Goal: Task Accomplishment & Management: Manage account settings

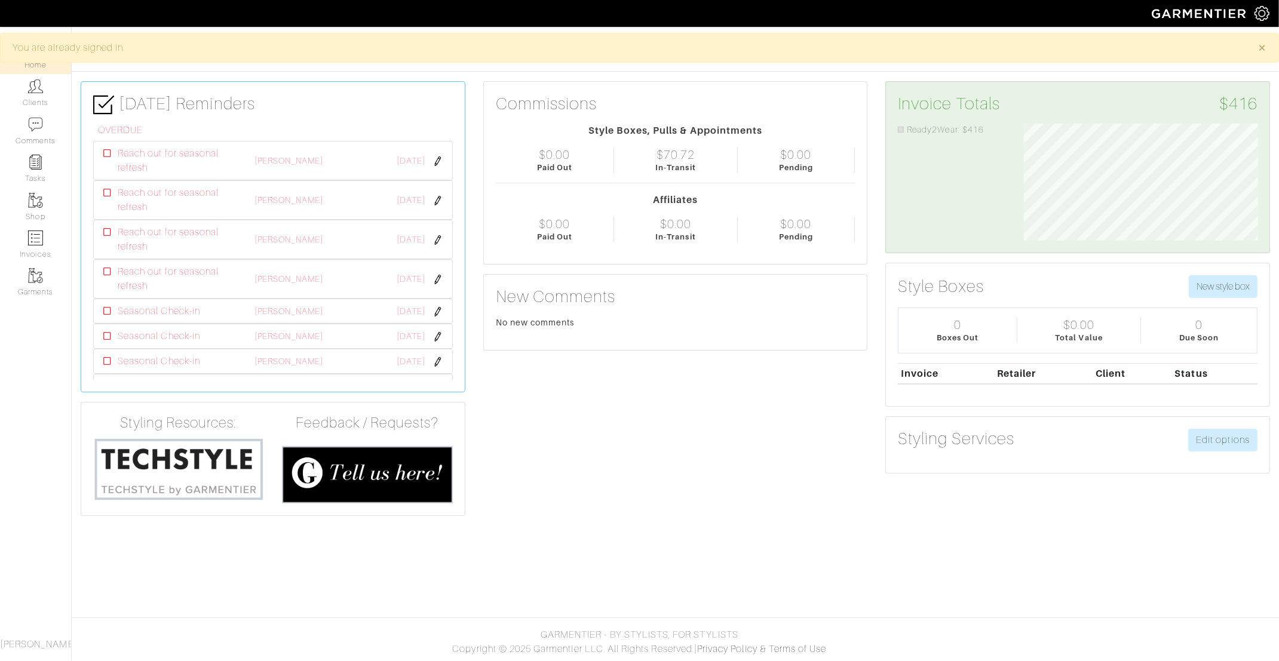
scroll to position [116, 251]
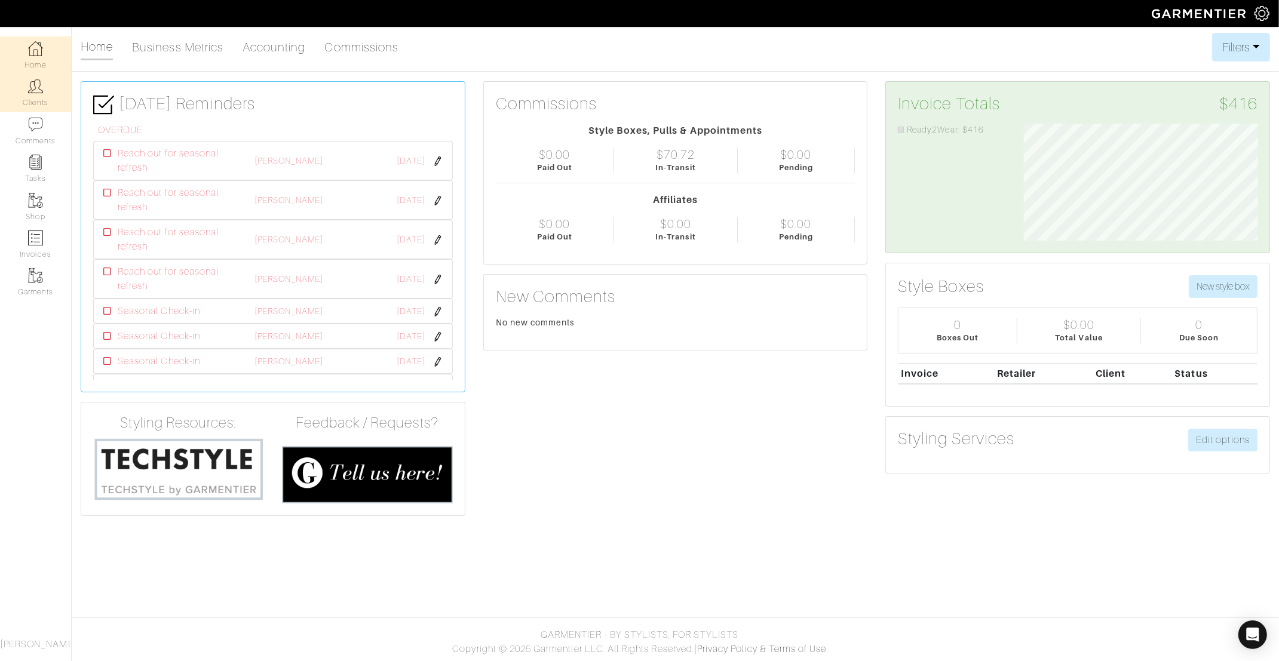
click at [41, 93] on img at bounding box center [35, 86] width 15 height 15
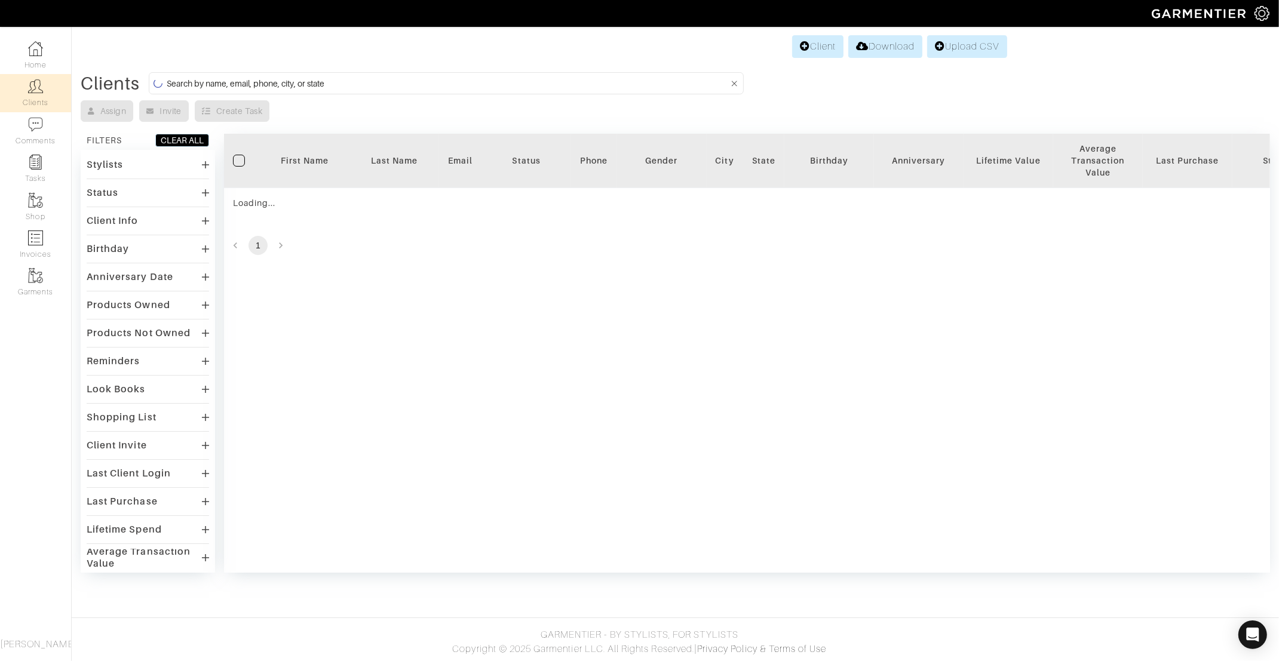
click at [296, 76] on input at bounding box center [448, 83] width 562 height 15
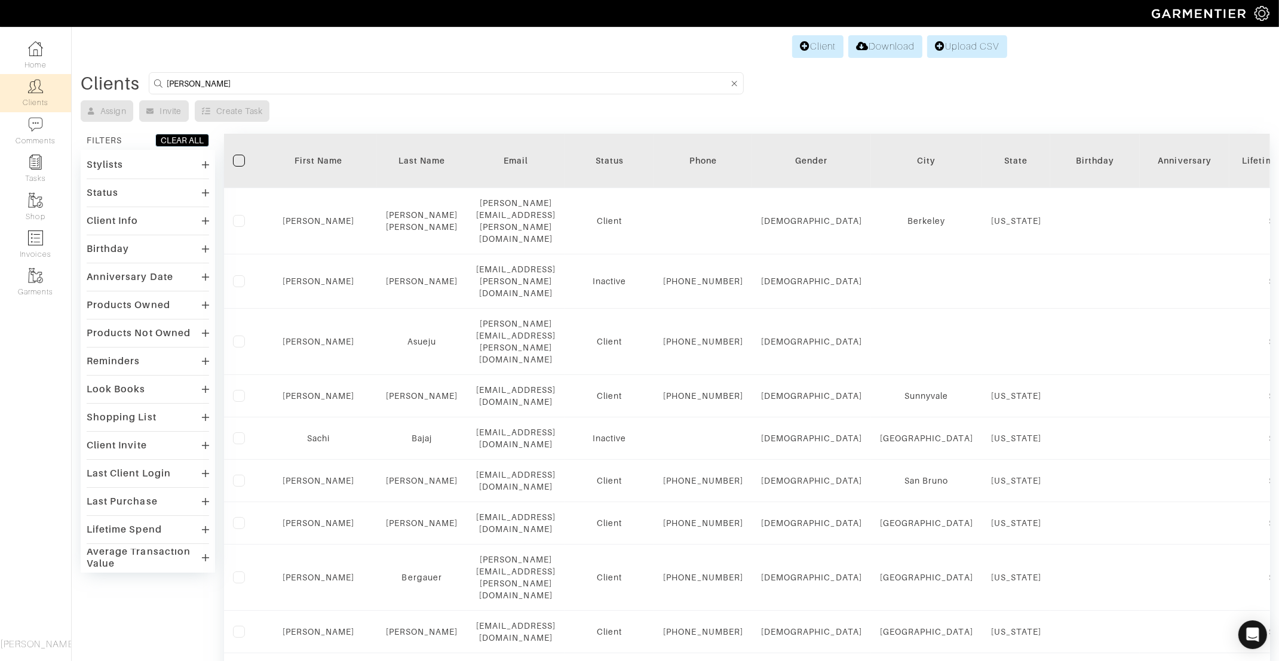
type input "[PERSON_NAME]"
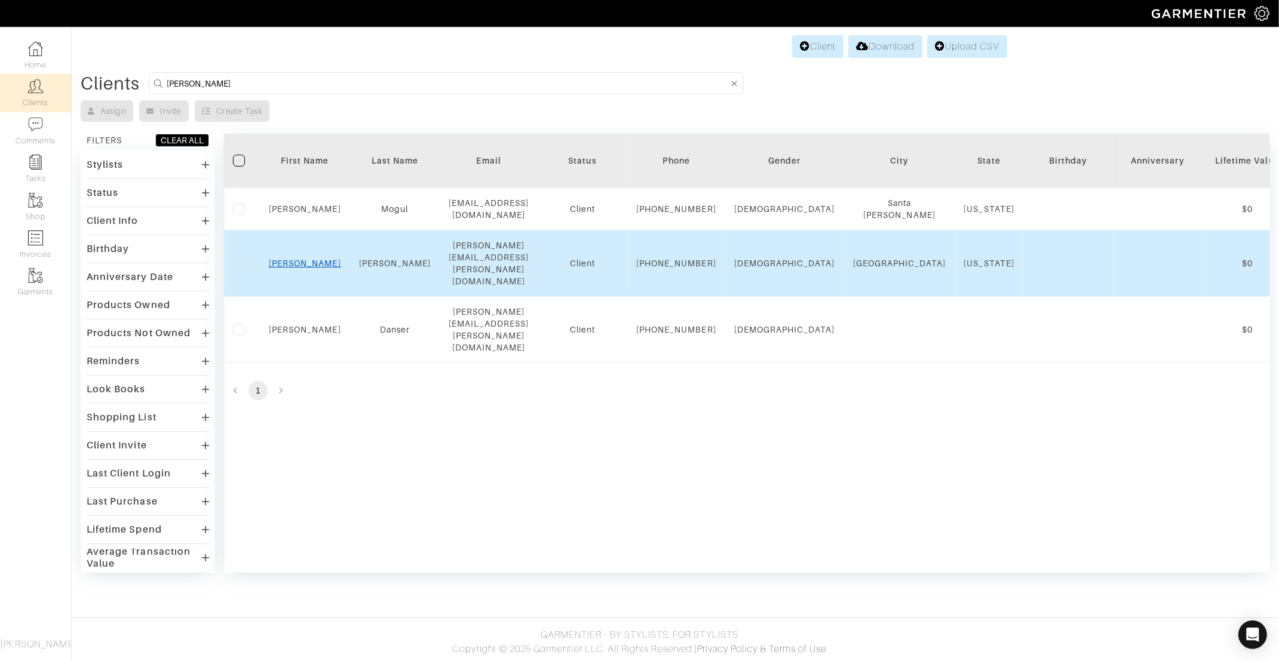
click at [303, 266] on link "[PERSON_NAME]" at bounding box center [305, 264] width 72 height 10
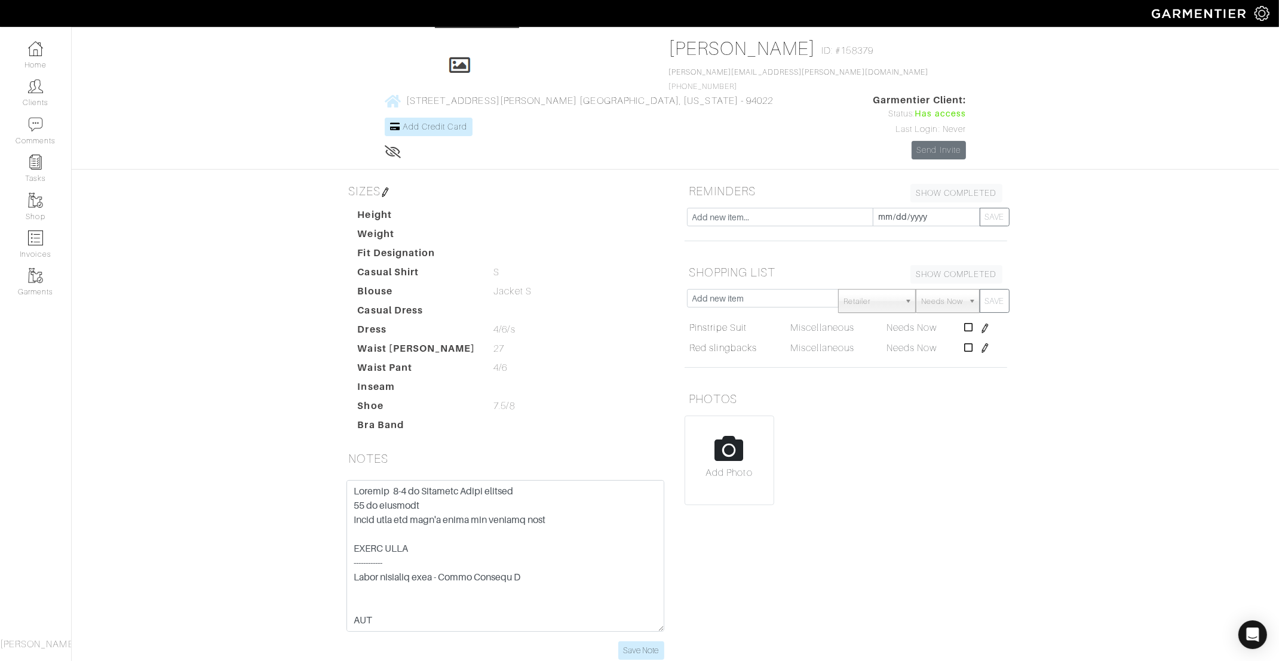
scroll to position [62, 0]
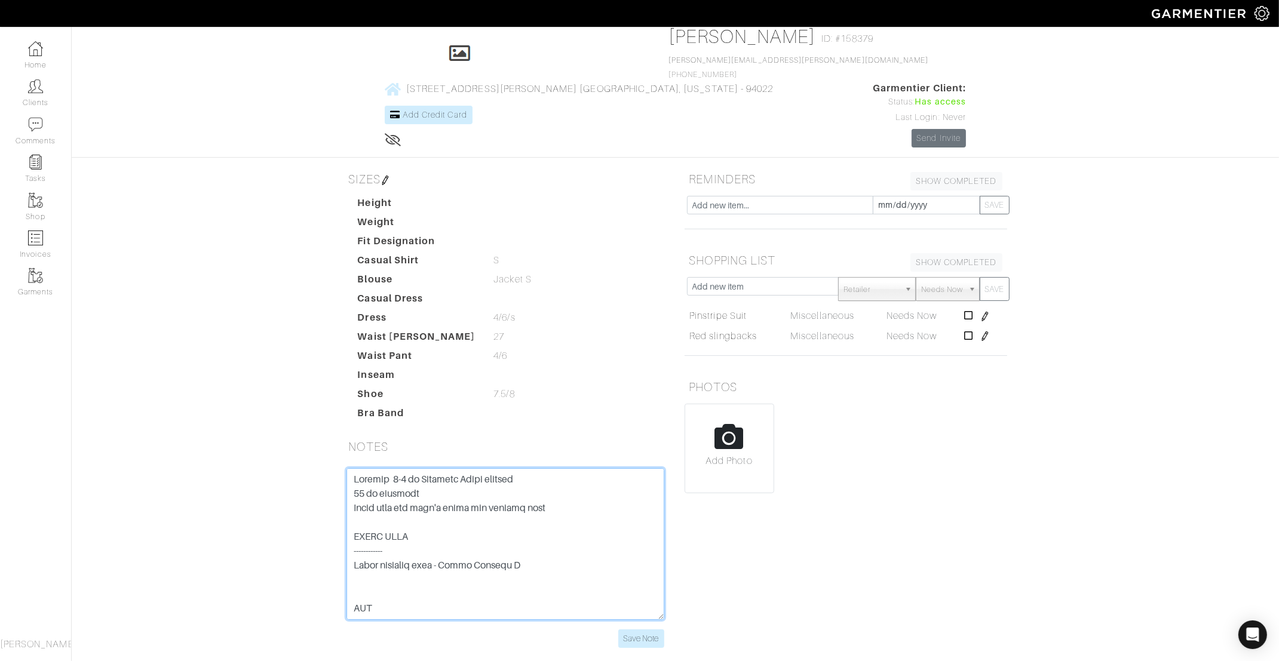
click at [354, 468] on textarea at bounding box center [505, 544] width 318 height 152
click at [382, 468] on textarea at bounding box center [505, 544] width 318 height 152
paste textarea "ALC - Navy knit tee - XS Vince - Pima Cotton Muscle-Tee Dress - XS Veronica Bea…"
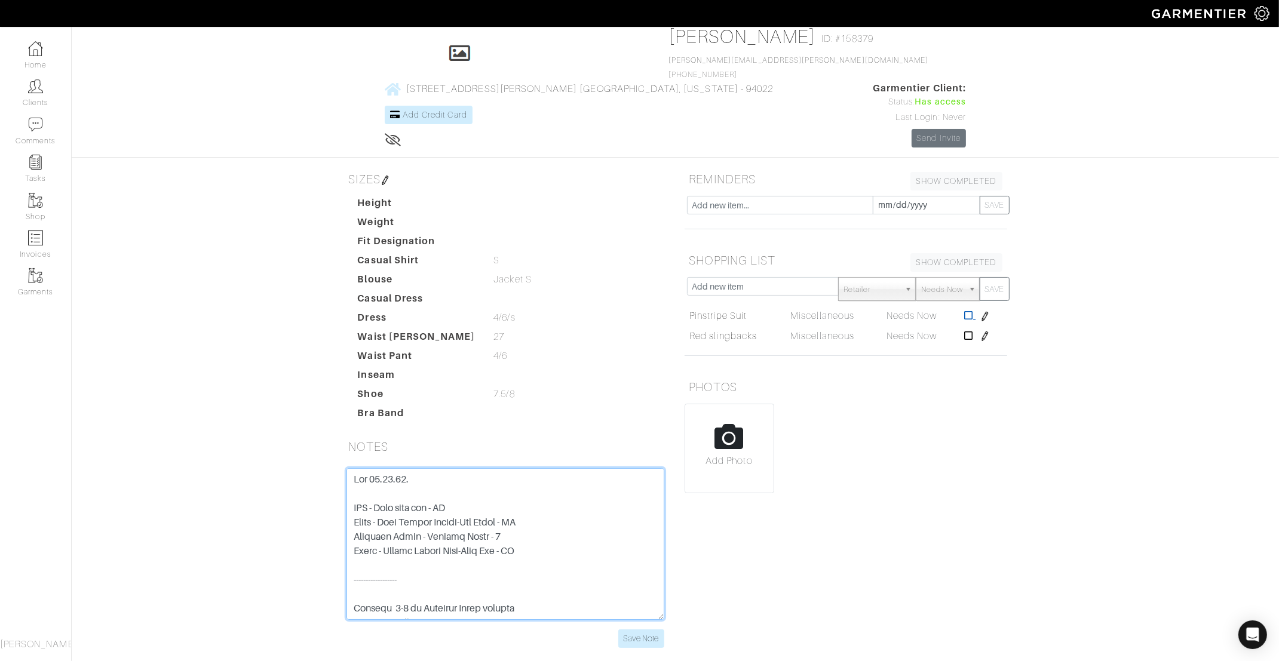
type textarea "Met 08.16.25. ALC - Navy knit tee - XS Vince - Pima Cotton Muscle-Tee Dress - X…"
click at [968, 311] on icon at bounding box center [968, 316] width 9 height 10
click at [971, 311] on icon at bounding box center [968, 316] width 9 height 10
click at [778, 277] on input "text" at bounding box center [763, 286] width 152 height 19
paste input "Carissa Blazer in Good Wool Charcoal Melange"
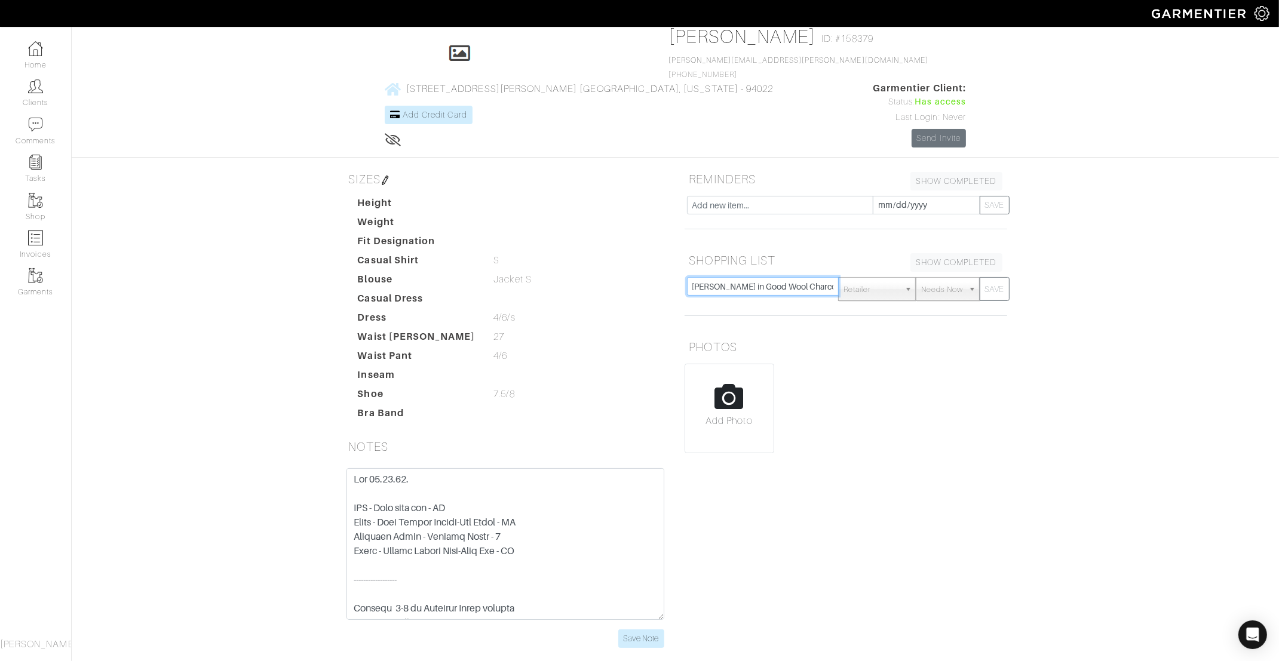
scroll to position [0, 33]
type input "Carissa Blazer in Good Wool Charcoal Melange"
click at [994, 277] on button "SAVE" at bounding box center [995, 289] width 30 height 24
click at [759, 277] on input "text" at bounding box center [763, 286] width 152 height 19
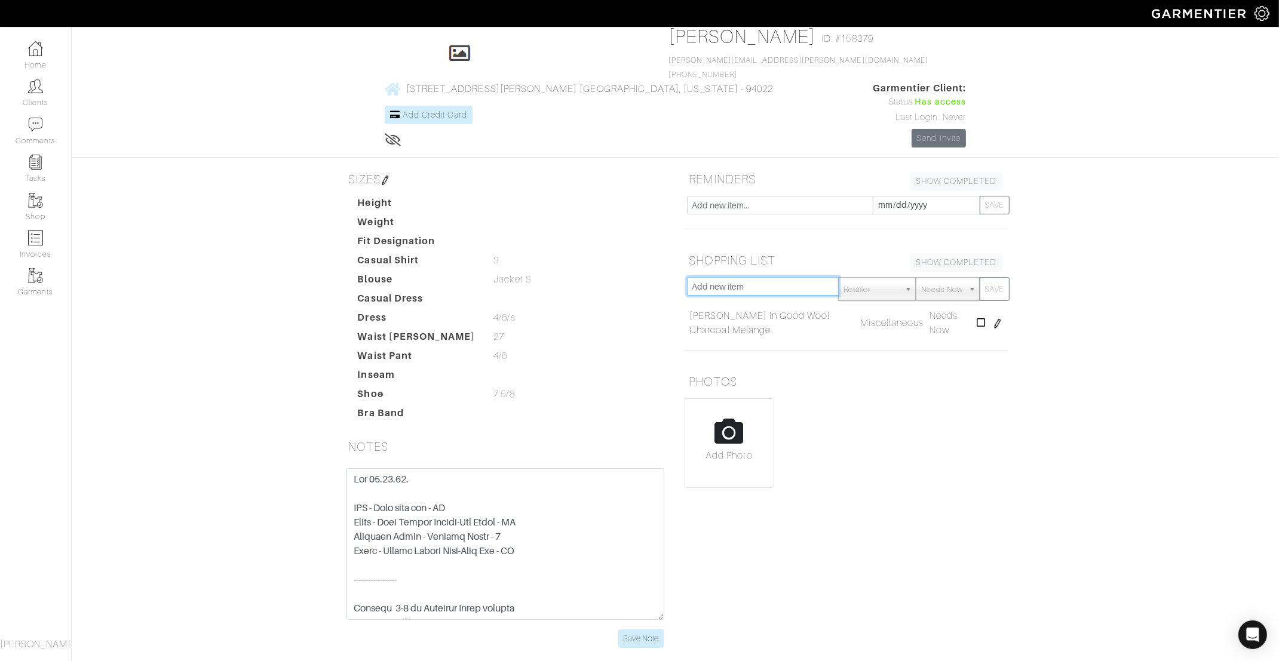
paste input "Carissa Blazer in Good Wool Charcoal Melange"
type input "Carissa Blazer in Good Wool Charcoal Melange"
click at [995, 277] on button "SAVE" at bounding box center [995, 289] width 30 height 24
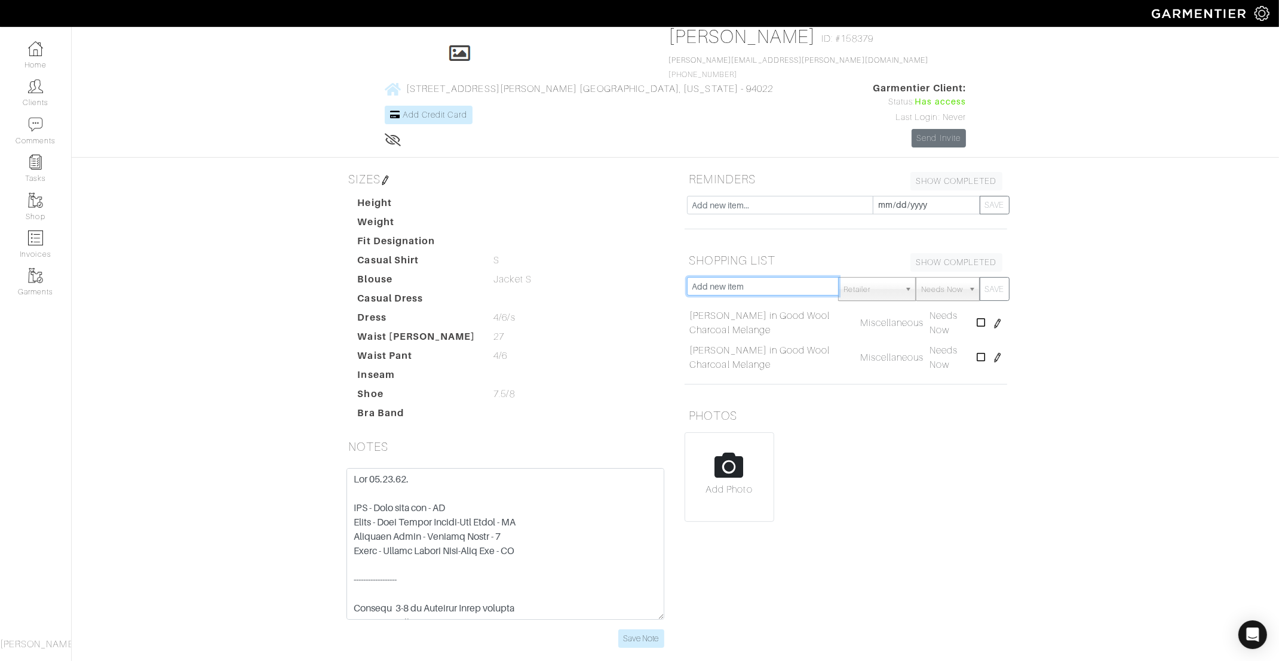
click at [757, 277] on input "text" at bounding box center [763, 286] width 152 height 19
type input "Cream Blazer"
click at [996, 277] on button "SAVE" at bounding box center [995, 289] width 30 height 24
click at [777, 277] on input "text" at bounding box center [763, 286] width 152 height 19
type input "Black Suit - Club Monaco"
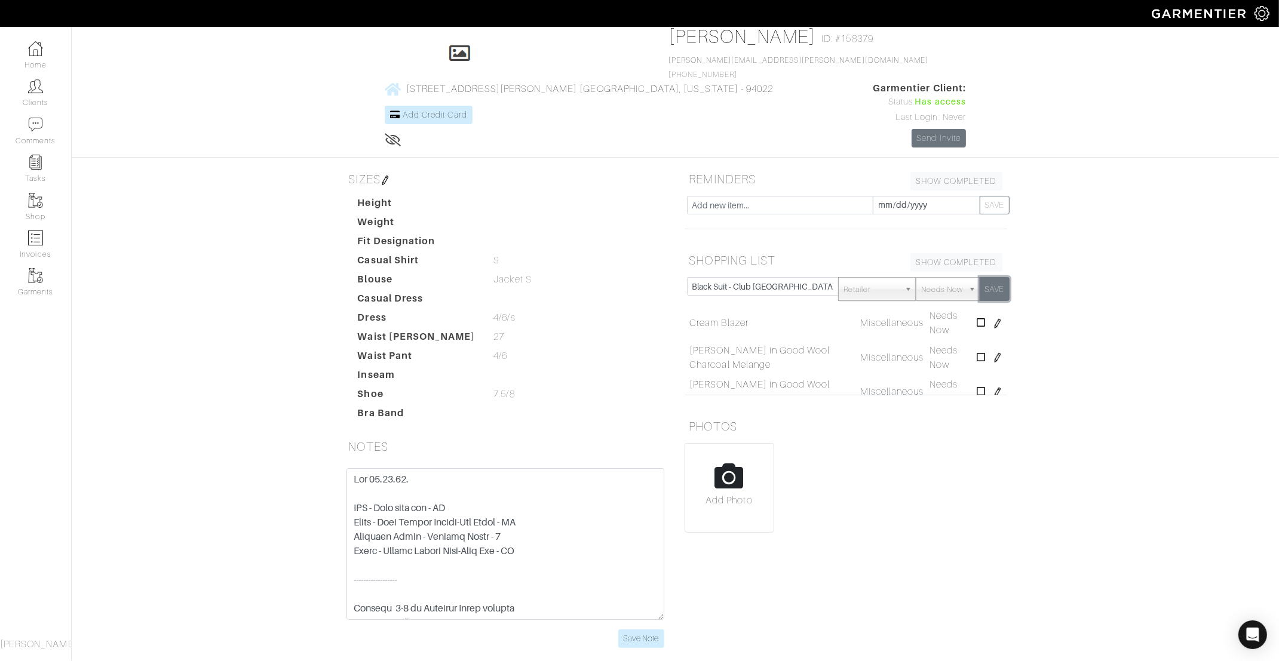
click at [987, 277] on button "SAVE" at bounding box center [995, 289] width 30 height 24
click at [761, 277] on input "text" at bounding box center [763, 286] width 152 height 19
type input "White fitted tee"
click at [997, 277] on button "SAVE" at bounding box center [995, 289] width 30 height 24
click at [786, 277] on input "text" at bounding box center [763, 286] width 152 height 19
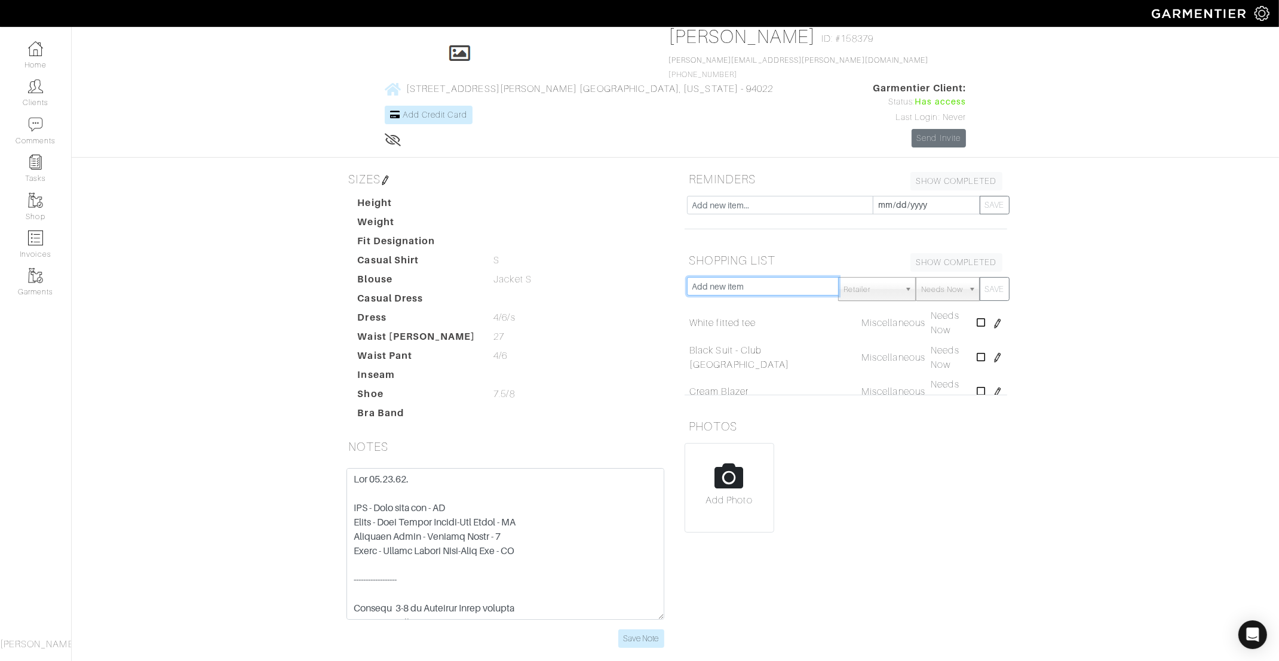
paste input "Miller Dickey Jacket"
type input "Miller Dickey Jacket"
click at [994, 277] on button "SAVE" at bounding box center [995, 289] width 30 height 24
click at [774, 277] on input "text" at bounding box center [763, 286] width 152 height 19
paste input "Renzo Slim-Leg Pant"
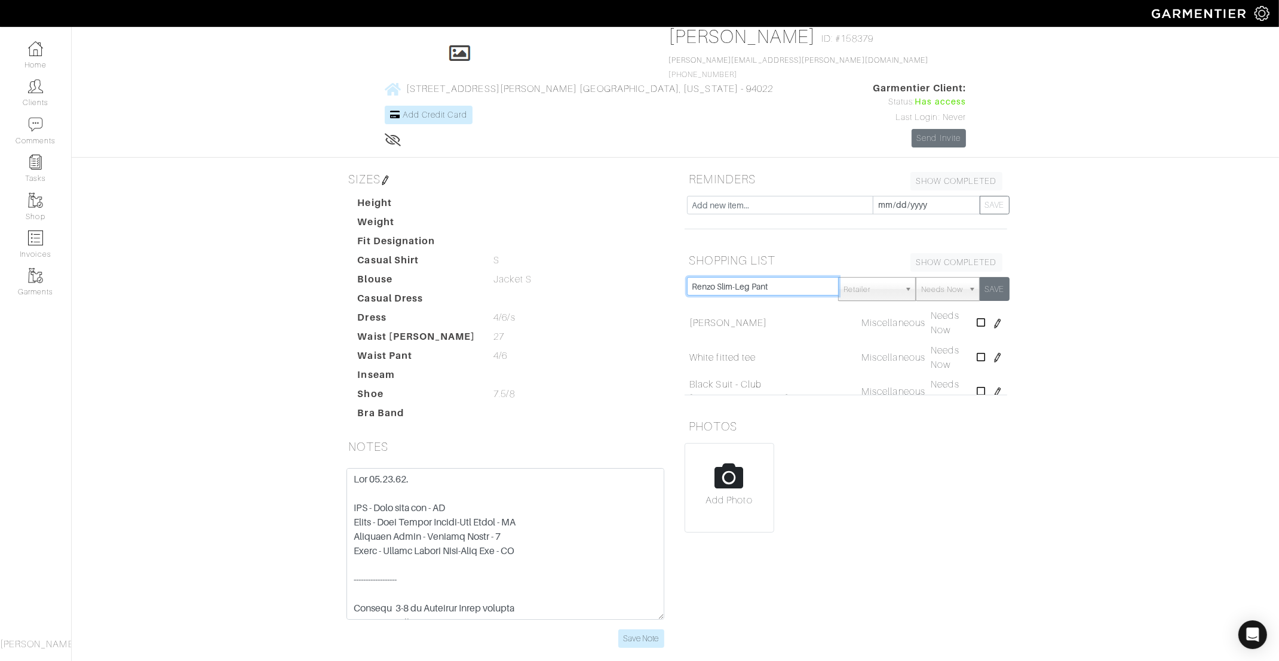
type input "Renzo Slim-Leg Pant"
click at [992, 277] on button "SAVE" at bounding box center [995, 289] width 30 height 24
click at [729, 277] on input "text" at bounding box center [763, 286] width 152 height 19
type input "Cream knit tank"
click at [990, 277] on button "SAVE" at bounding box center [995, 289] width 30 height 24
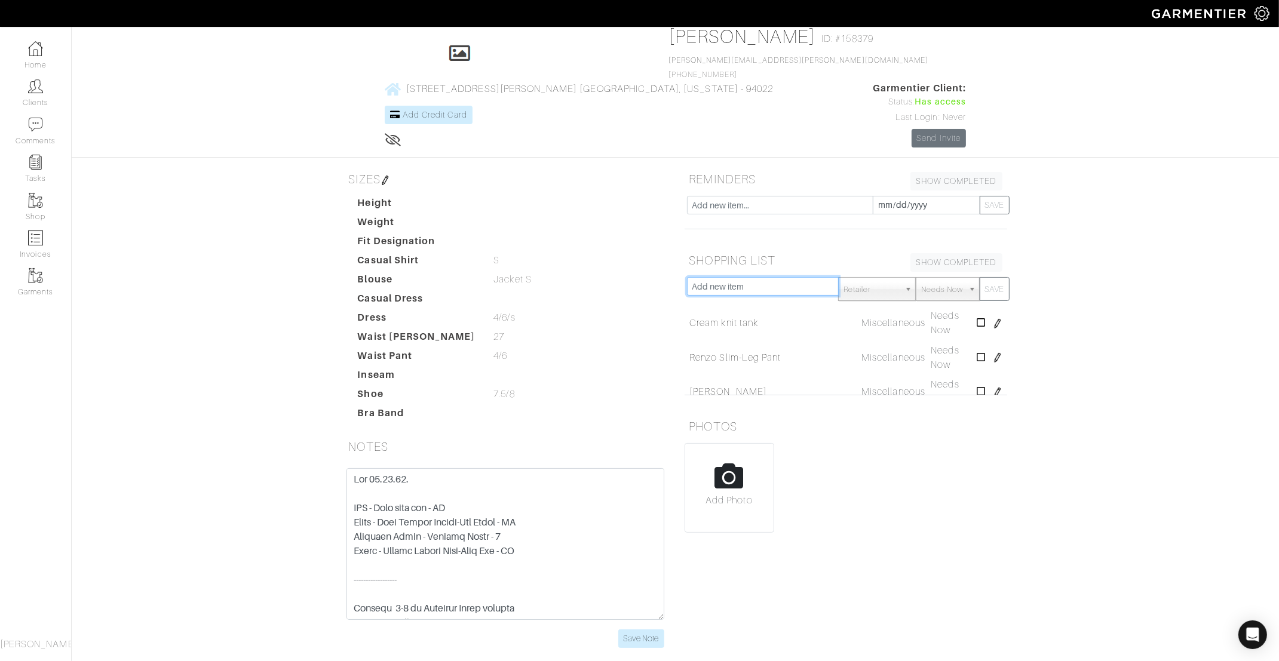
click at [789, 277] on input "text" at bounding box center [763, 286] width 152 height 19
type input "White draped top vince"
click at [981, 277] on button "SAVE" at bounding box center [995, 289] width 30 height 24
click at [794, 277] on input "text" at bounding box center [763, 286] width 152 height 19
paste input "Print blouses"
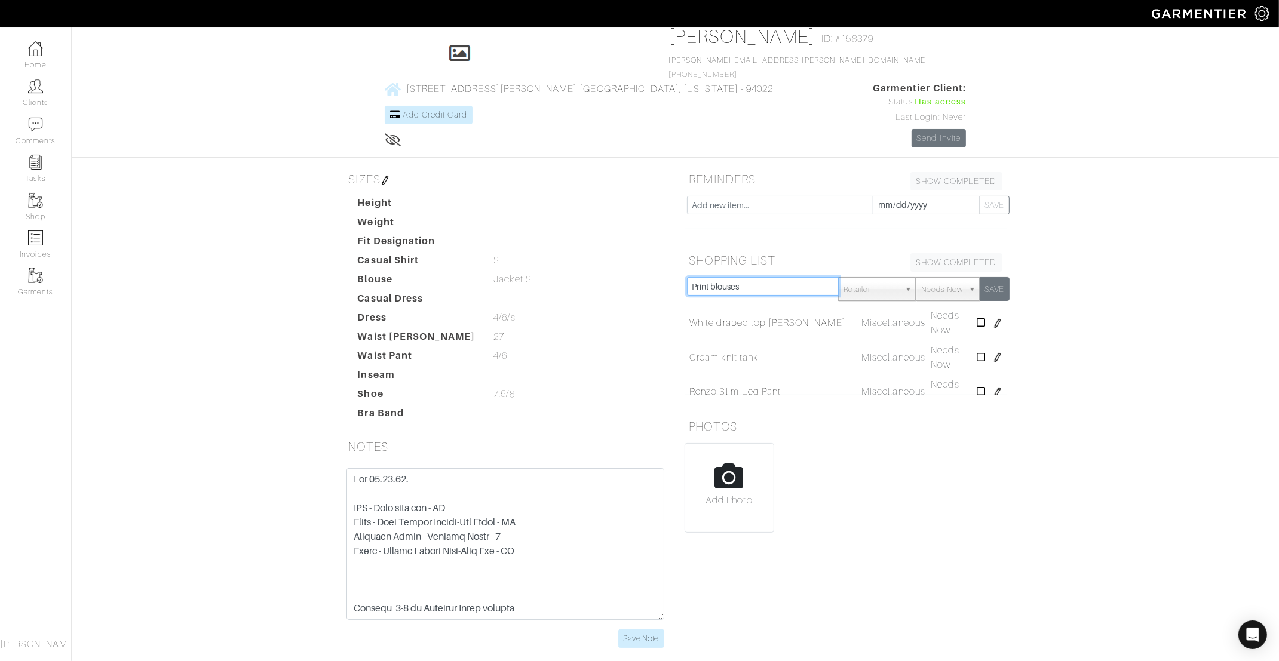
type input "Print blouses"
click at [992, 277] on button "SAVE" at bounding box center [995, 289] width 30 height 24
click at [747, 277] on input "text" at bounding box center [763, 286] width 152 height 19
paste input "brown tall boots"
type input "brown tall boots"
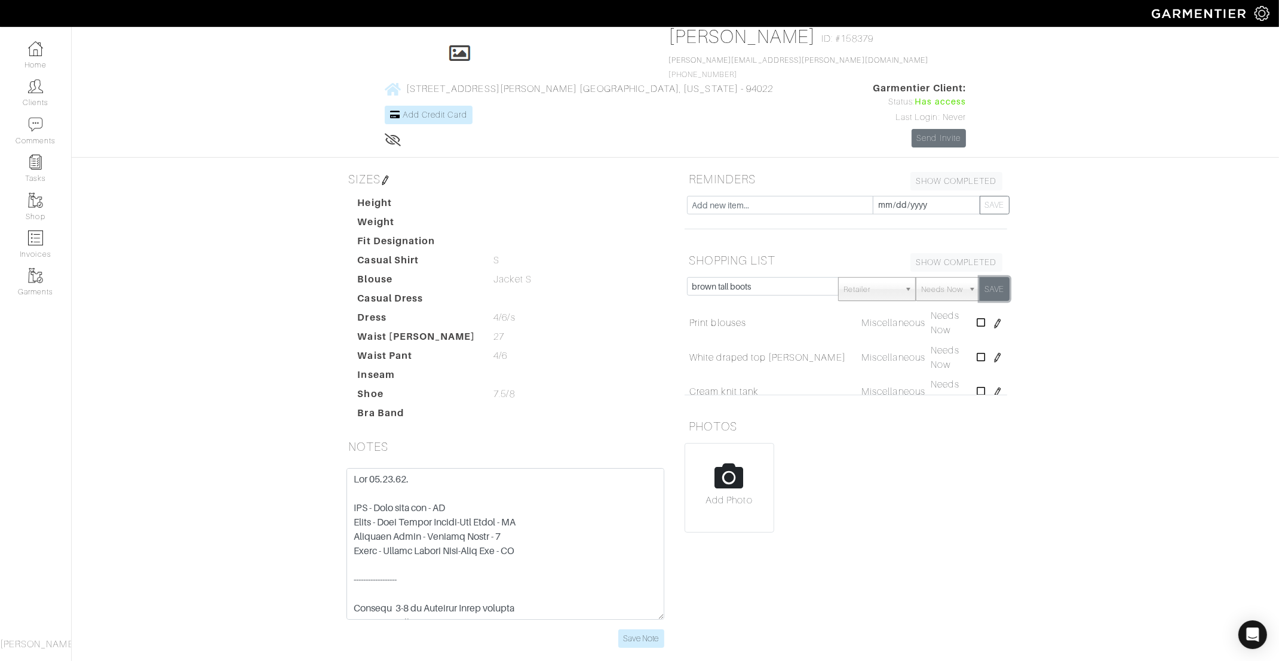
click at [997, 277] on button "SAVE" at bounding box center [995, 289] width 30 height 24
click at [720, 277] on input "text" at bounding box center [763, 286] width 152 height 19
type input "e"
type input "Designer pumps"
click at [1001, 277] on button "SAVE" at bounding box center [995, 289] width 30 height 24
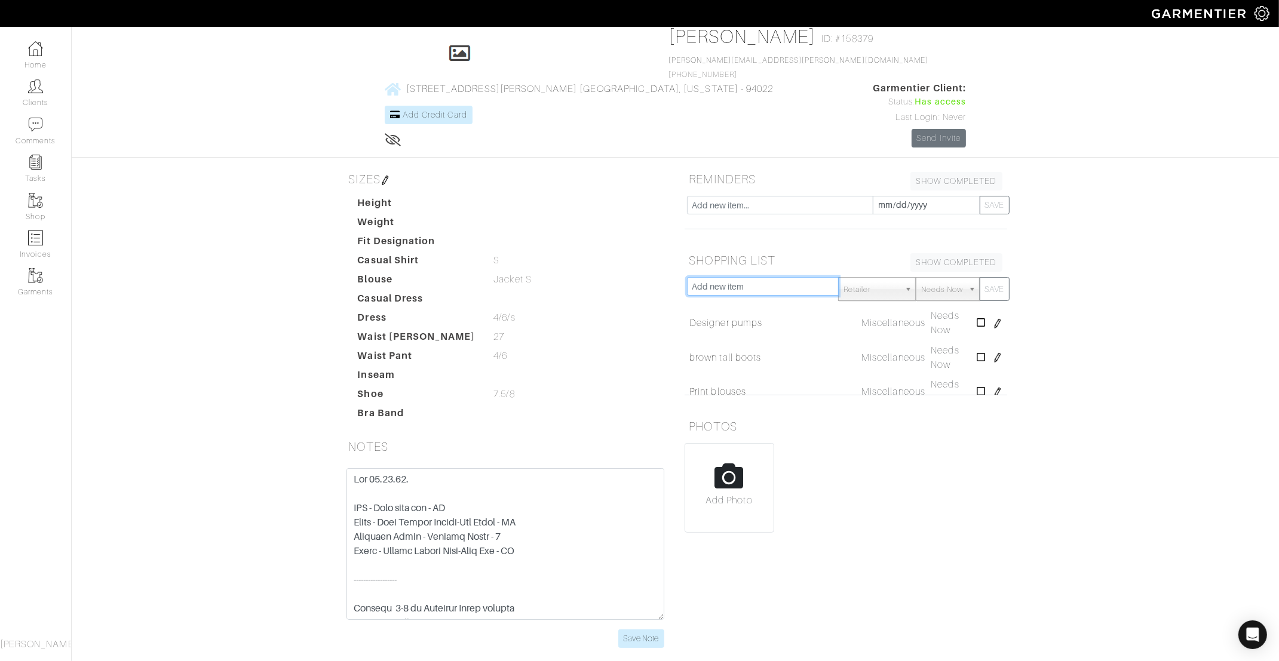
click at [747, 277] on input "text" at bounding box center [763, 286] width 152 height 19
paste input "cream under-blazer tops,"
type input "cream under-blazer tops,"
click at [1002, 277] on button "SAVE" at bounding box center [995, 289] width 30 height 24
click at [787, 277] on input "text" at bounding box center [763, 286] width 152 height 19
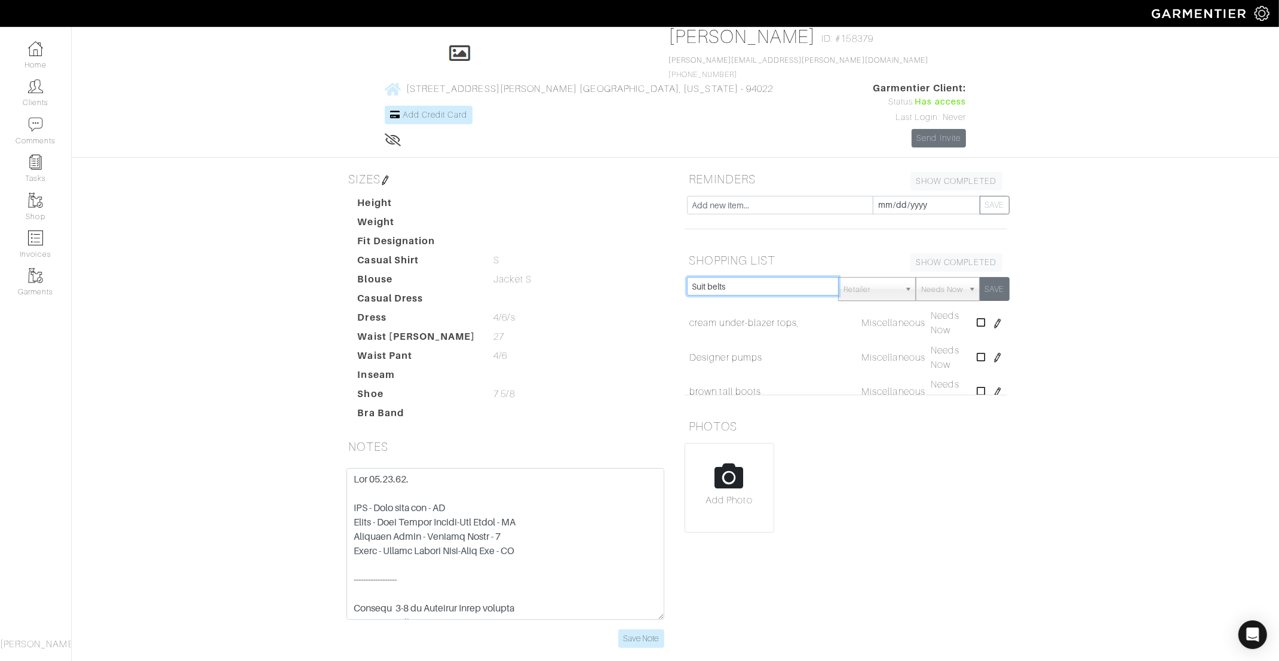
type input "Suit belts"
click at [1001, 277] on button "SAVE" at bounding box center [995, 289] width 30 height 24
click at [797, 277] on input "text" at bounding box center [763, 286] width 152 height 19
type input "Chunky necklaces"
click at [994, 277] on button "SAVE" at bounding box center [995, 289] width 30 height 24
